Goal: Task Accomplishment & Management: Complete application form

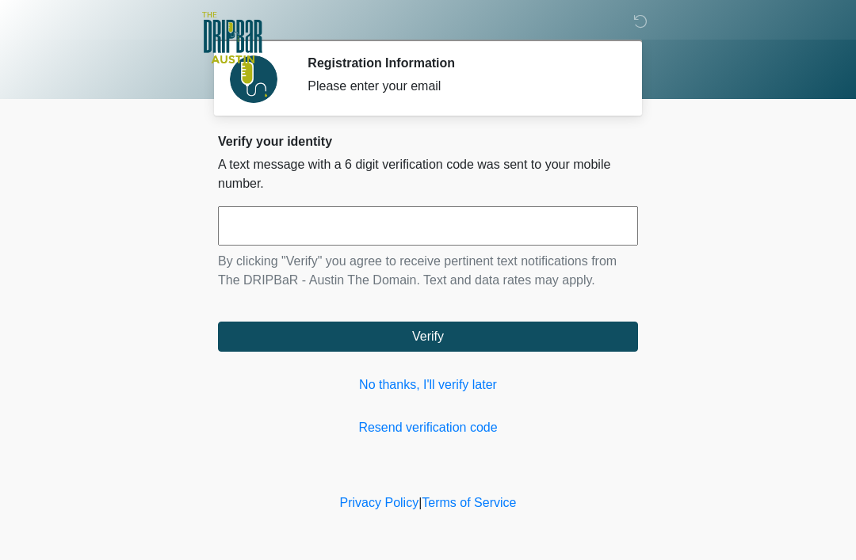
click at [452, 387] on link "No thanks, I'll verify later" at bounding box center [428, 385] width 420 height 19
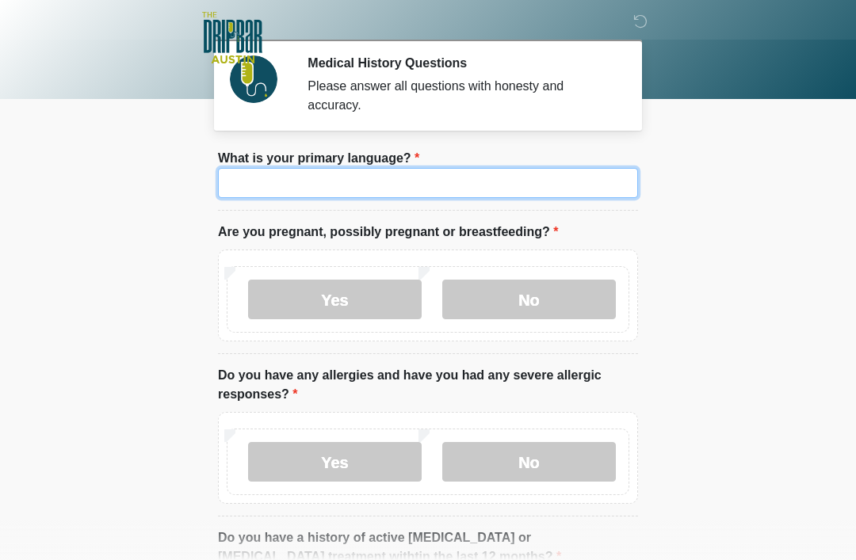
click at [417, 180] on input "What is your primary language?" at bounding box center [428, 183] width 420 height 30
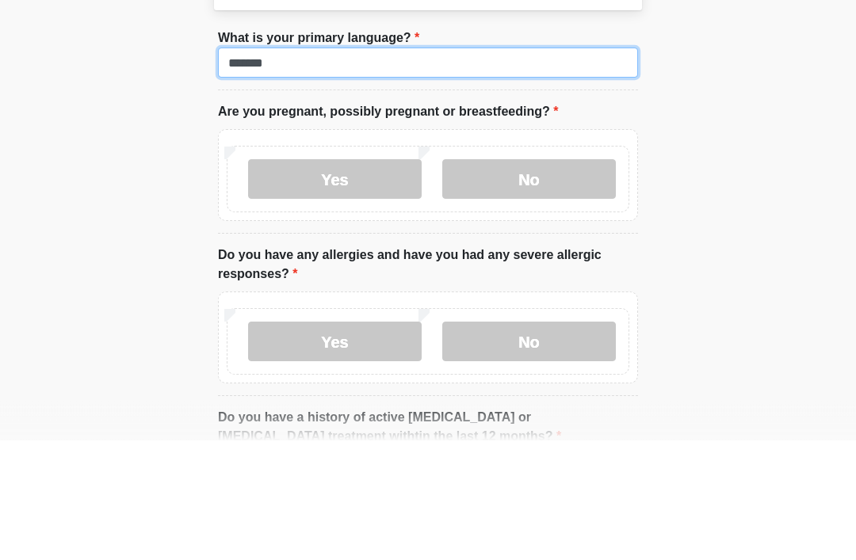
type input "*******"
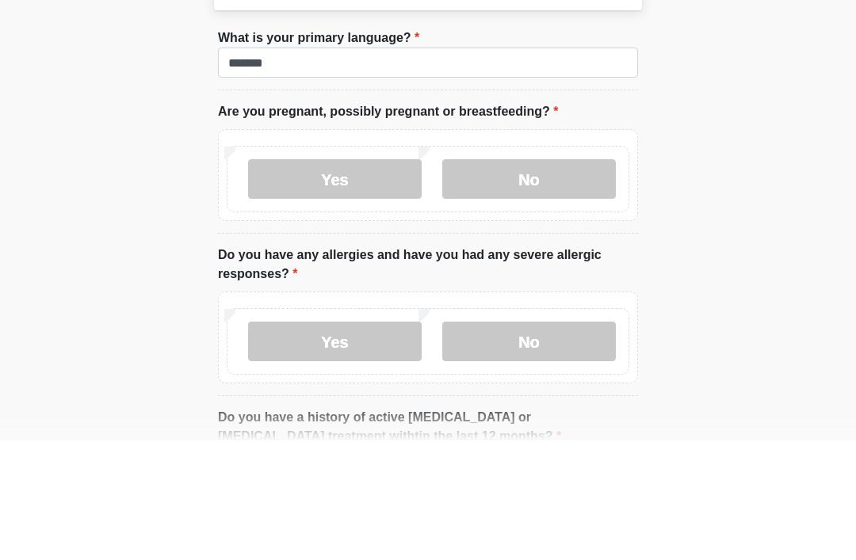
click at [529, 280] on label "No" at bounding box center [528, 300] width 173 height 40
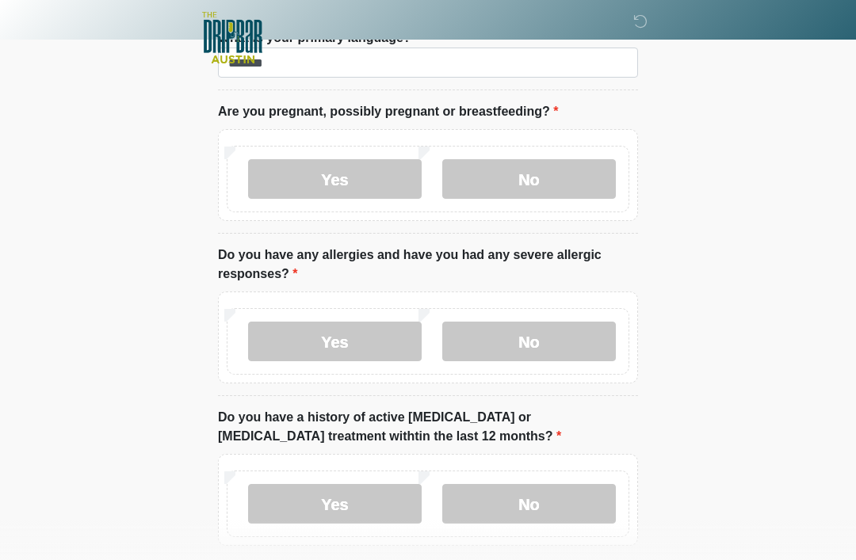
click at [515, 353] on label "No" at bounding box center [528, 342] width 173 height 40
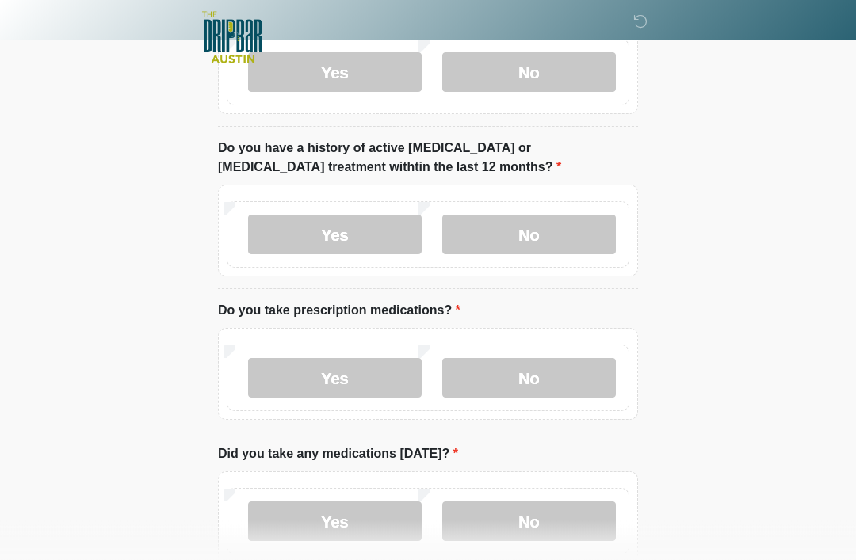
scroll to position [390, 0]
click at [538, 245] on label "No" at bounding box center [528, 235] width 173 height 40
click at [529, 371] on label "No" at bounding box center [528, 378] width 173 height 40
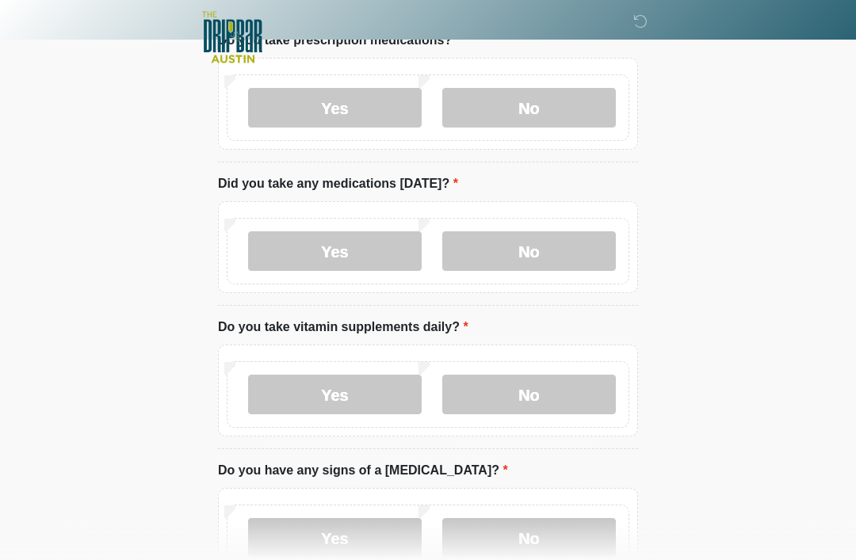
scroll to position [658, 0]
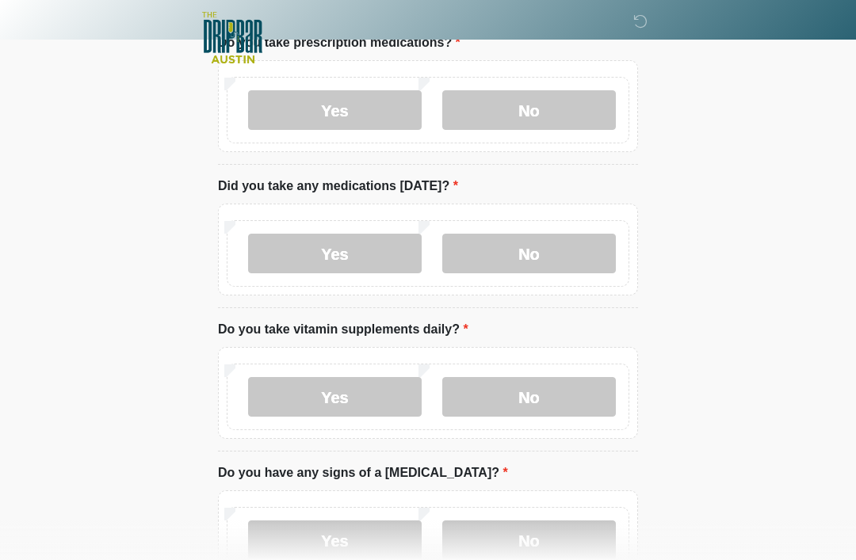
click at [540, 256] on label "No" at bounding box center [528, 254] width 173 height 40
click at [531, 402] on label "No" at bounding box center [528, 397] width 173 height 40
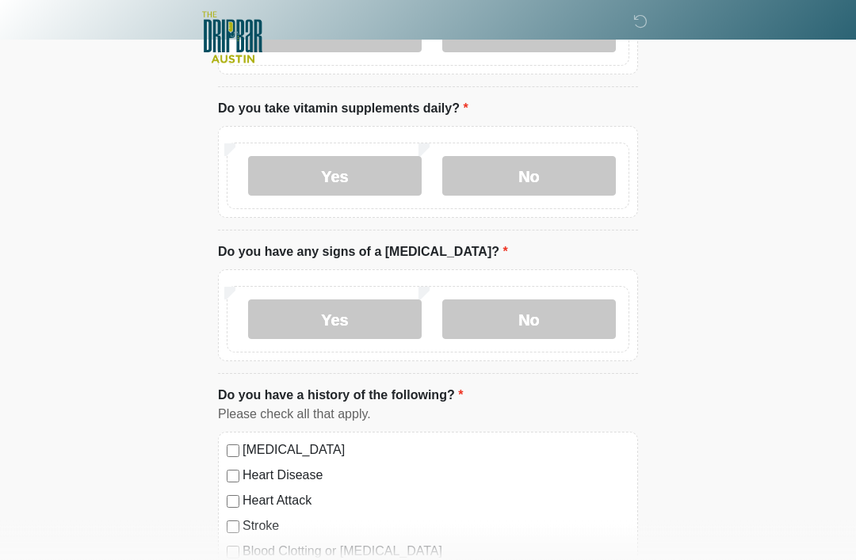
click at [545, 330] on label "No" at bounding box center [528, 320] width 173 height 40
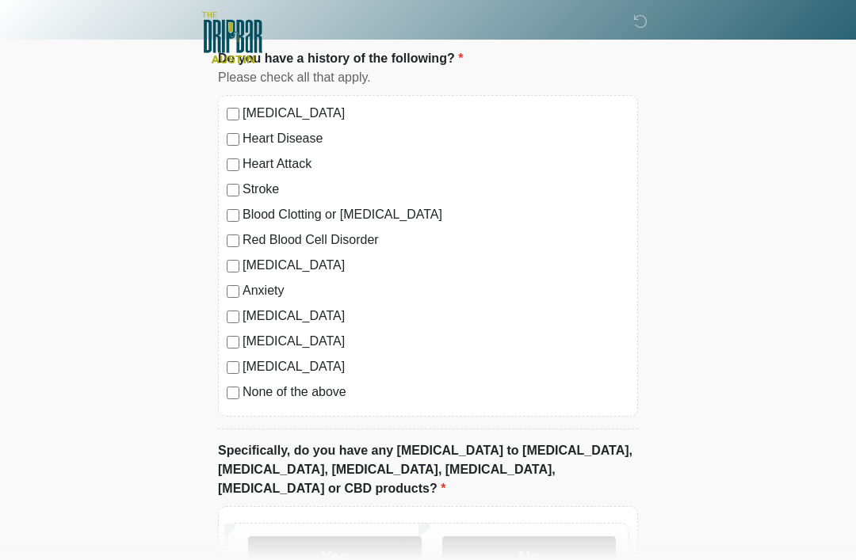
scroll to position [1222, 0]
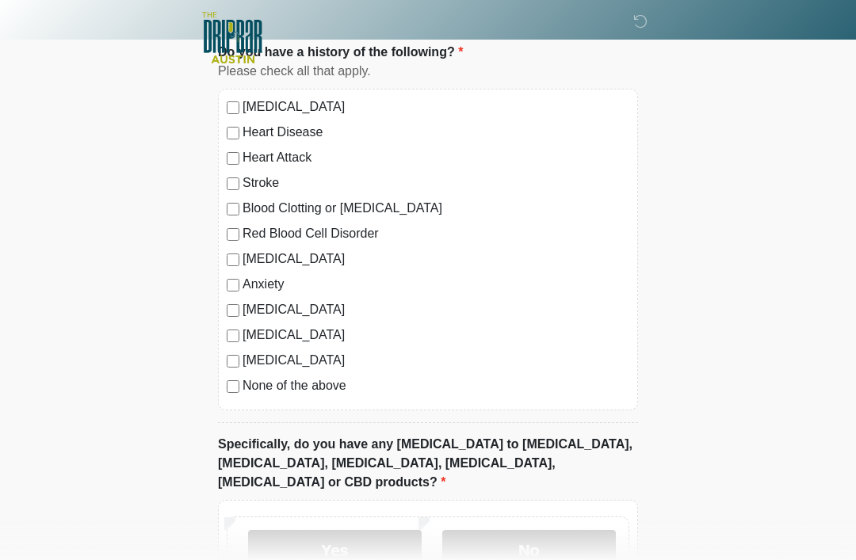
click at [532, 530] on label "No" at bounding box center [528, 550] width 173 height 40
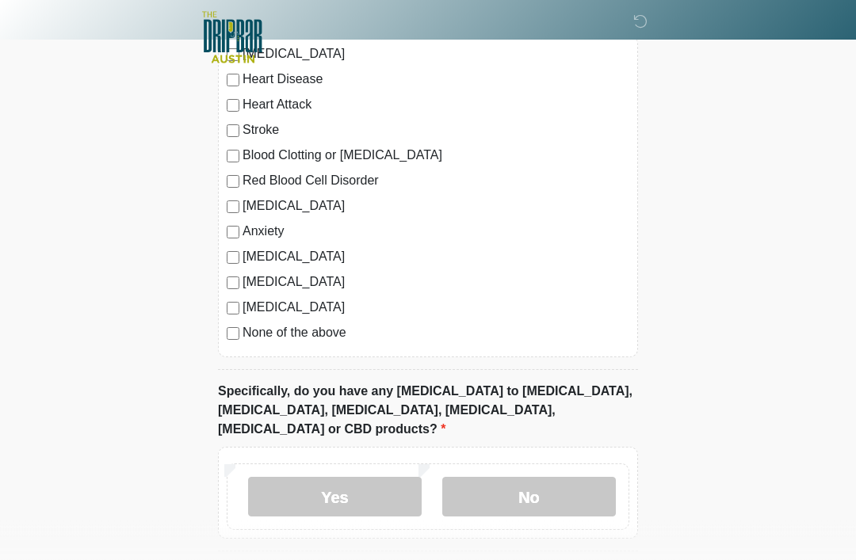
scroll to position [1321, 0]
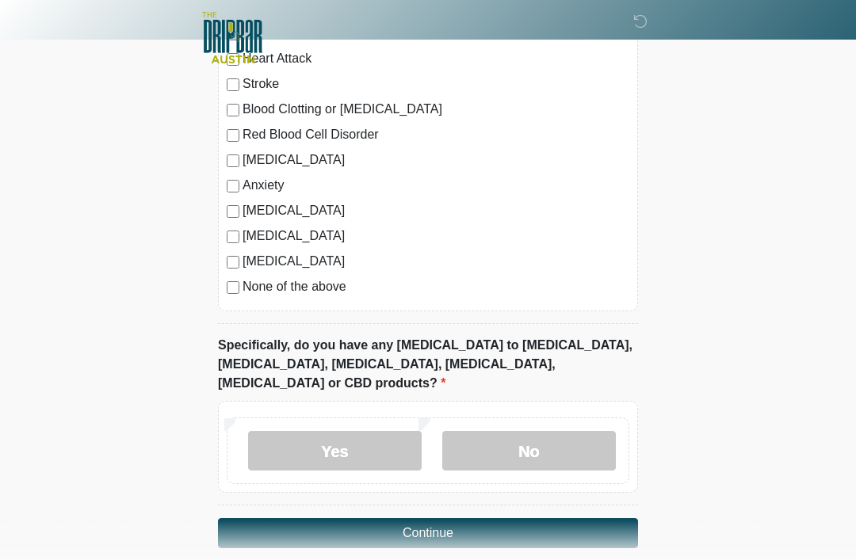
click at [471, 518] on button "Continue" at bounding box center [428, 533] width 420 height 30
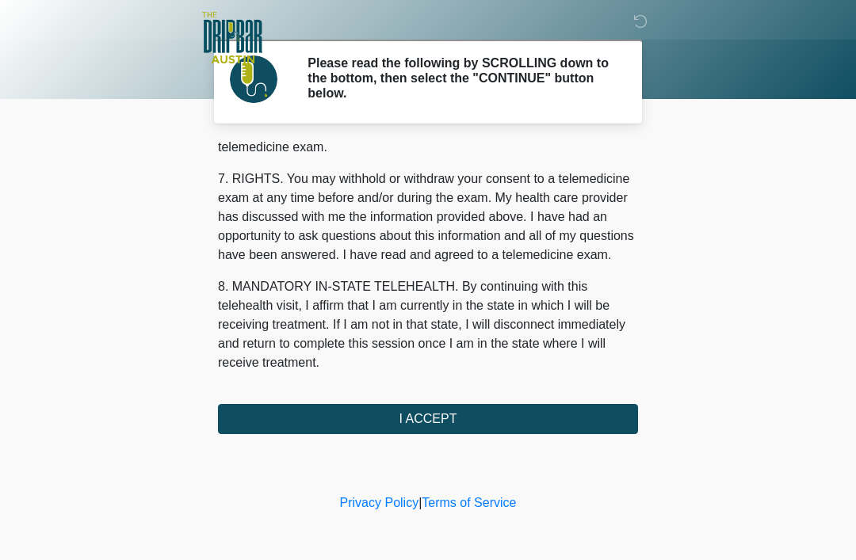
scroll to position [695, 0]
click at [461, 421] on button "I ACCEPT" at bounding box center [428, 419] width 420 height 30
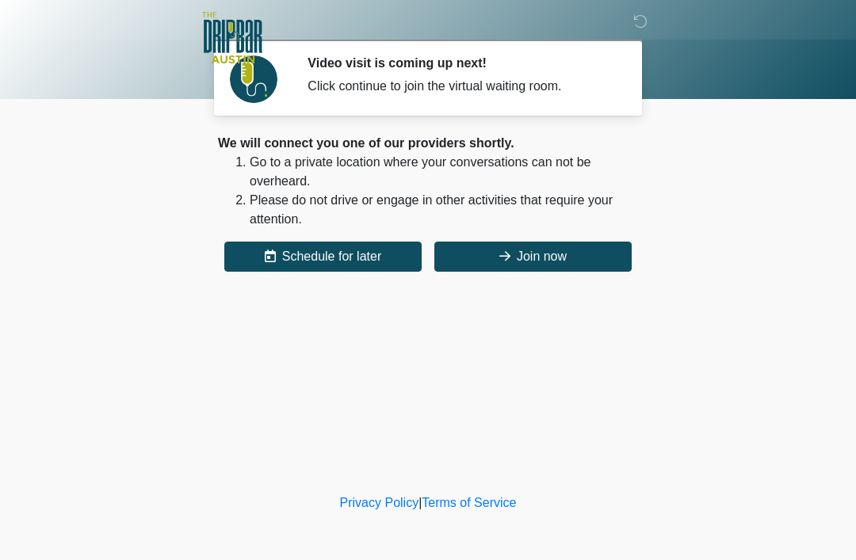
click at [562, 256] on button "Join now" at bounding box center [532, 257] width 197 height 30
